Goal: Find specific page/section: Find specific page/section

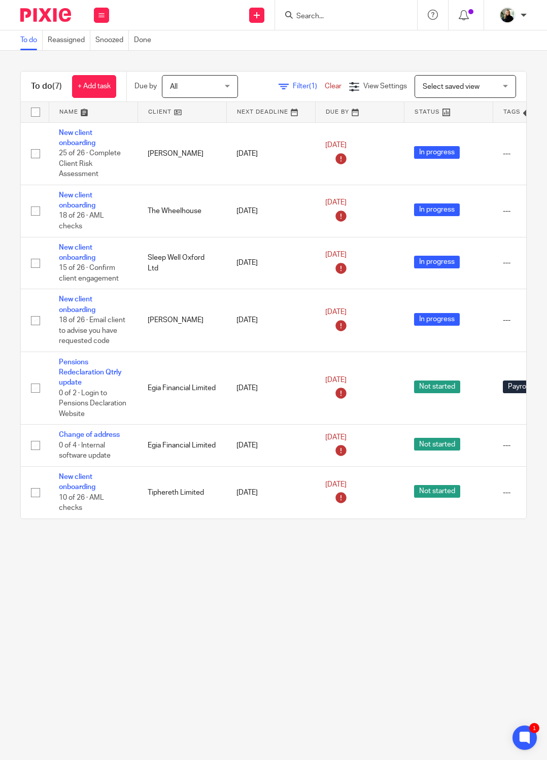
click at [295, 18] on input "Search" at bounding box center [340, 16] width 91 height 9
type input "beyond the margin"
click at [295, 14] on input "beyond the margin" at bounding box center [340, 16] width 91 height 9
drag, startPoint x: 281, startPoint y: 14, endPoint x: 160, endPoint y: 11, distance: 121.2
click at [160, 11] on div "Send new email Create task Add client Request signature beyond the margin No re…" at bounding box center [332, 15] width 427 height 30
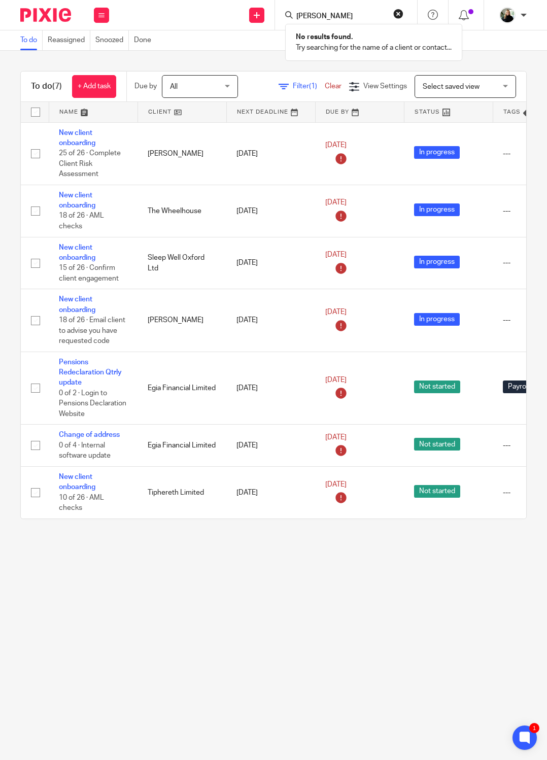
type input "[PERSON_NAME]"
click button "submit" at bounding box center [0, 0] width 0 height 0
click at [393, 14] on button "reset" at bounding box center [398, 14] width 10 height 10
click at [295, 15] on input "Search" at bounding box center [340, 16] width 91 height 9
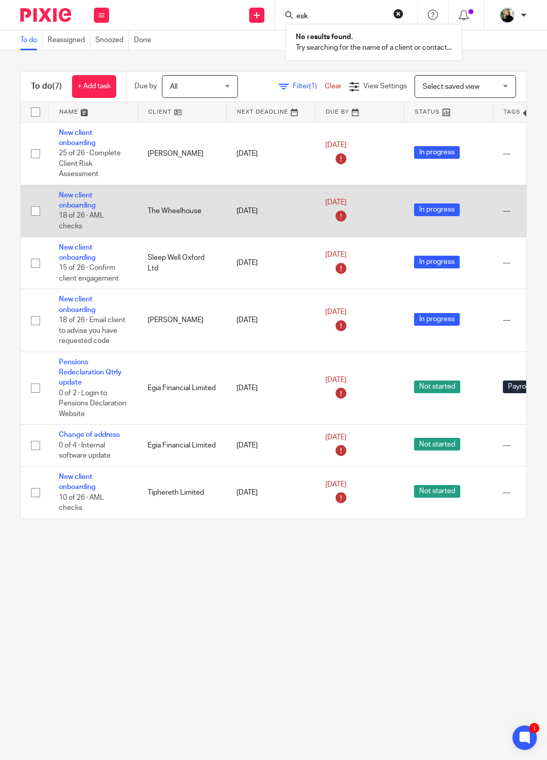
type input "esk"
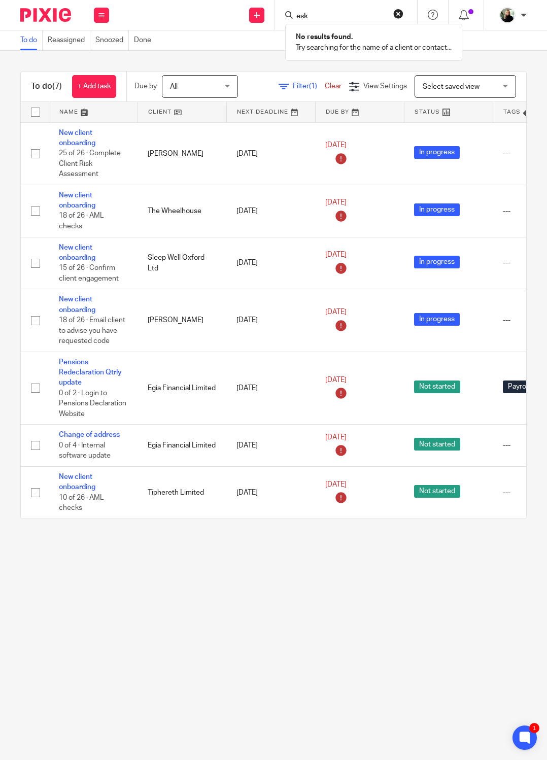
drag, startPoint x: 248, startPoint y: 9, endPoint x: 198, endPoint y: 20, distance: 50.8
click at [198, 20] on div "Send new email Create task Add client Request signature esk No results found. T…" at bounding box center [332, 15] width 427 height 30
click at [275, 23] on div at bounding box center [346, 15] width 142 height 30
click at [295, 19] on input "Search" at bounding box center [340, 16] width 91 height 9
type input "grace"
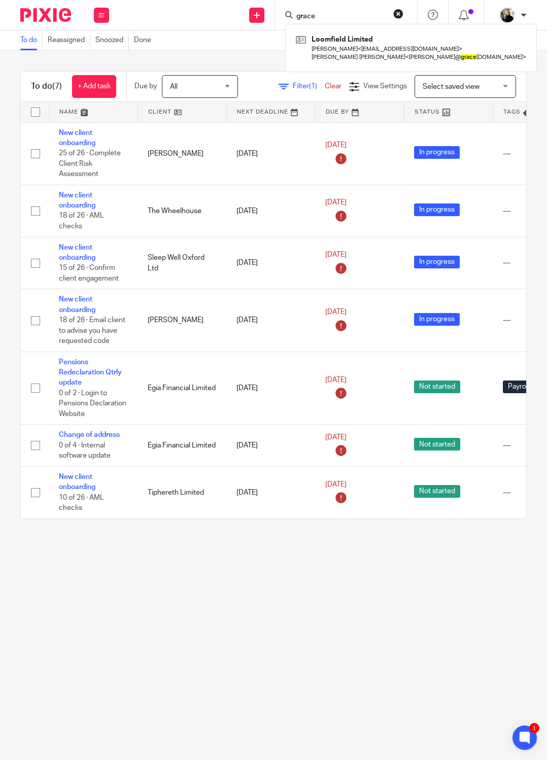
drag, startPoint x: 252, startPoint y: 13, endPoint x: 229, endPoint y: 15, distance: 22.9
click at [295, 15] on form "grace" at bounding box center [349, 15] width 108 height 13
click at [295, 15] on input "grace" at bounding box center [340, 16] width 91 height 9
drag, startPoint x: 243, startPoint y: 15, endPoint x: 207, endPoint y: 18, distance: 36.6
click at [207, 18] on div "Send new email Create task Add client Request signature [PERSON_NAME] Limited […" at bounding box center [332, 15] width 427 height 30
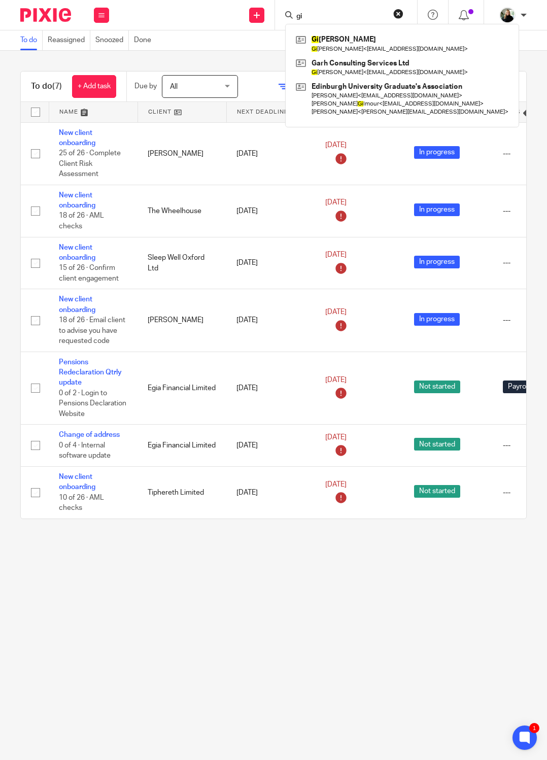
type input "g"
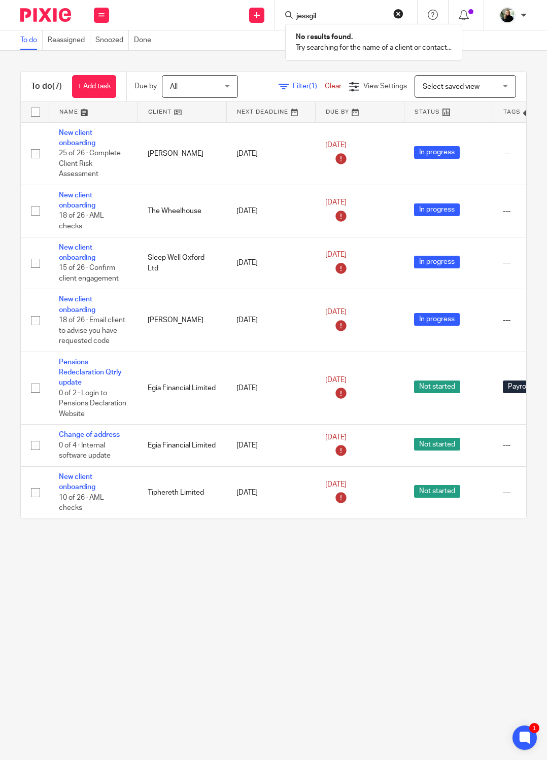
type input "jessgil"
drag, startPoint x: 257, startPoint y: 15, endPoint x: 202, endPoint y: 18, distance: 54.3
click at [202, 18] on div "Send new email Create task Add client Request signature jessgil No results foun…" at bounding box center [332, 15] width 427 height 30
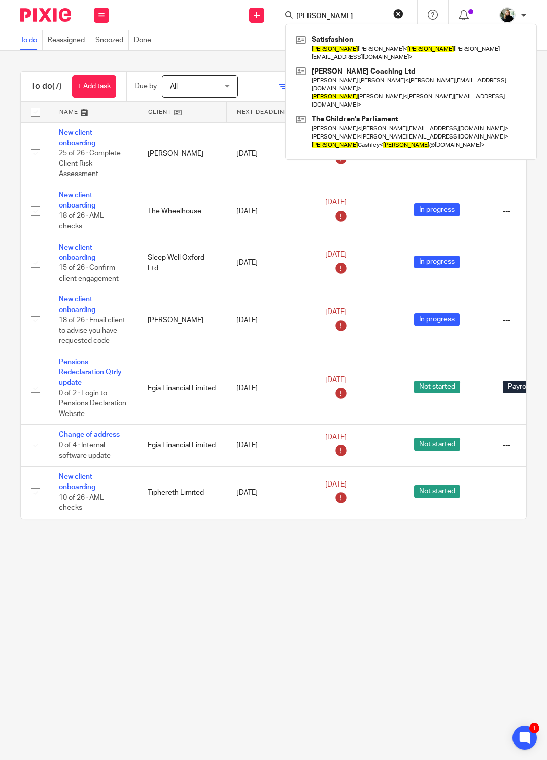
type input "[PERSON_NAME]"
